Goal: Complete application form

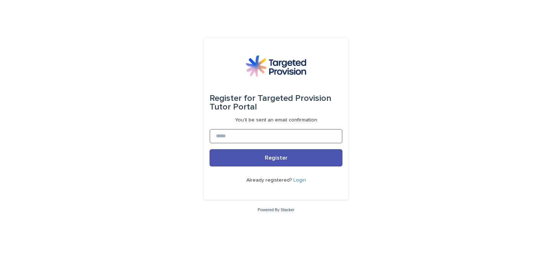
click at [254, 137] on input at bounding box center [275, 136] width 133 height 14
type input "**********"
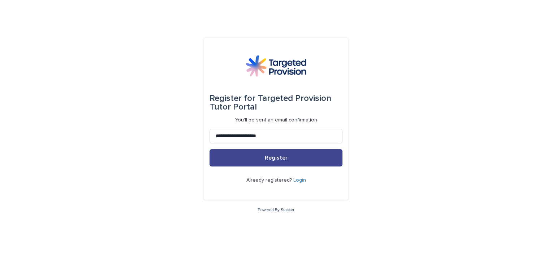
click at [255, 163] on button "Register" at bounding box center [275, 157] width 133 height 17
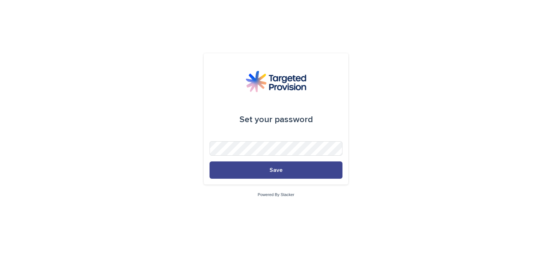
click at [251, 170] on button "Save" at bounding box center [275, 170] width 133 height 17
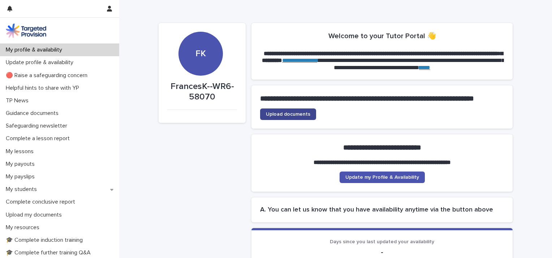
click at [285, 120] on link "Upload documents" at bounding box center [288, 115] width 56 height 12
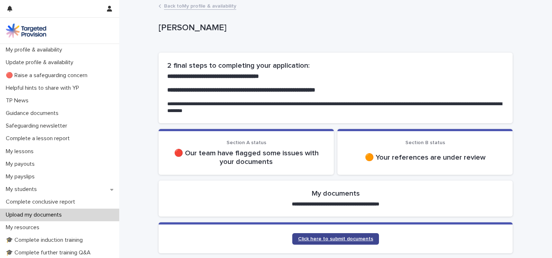
click at [318, 238] on span "Click here to submit documents" at bounding box center [335, 239] width 75 height 5
